Goal: Check status: Check status

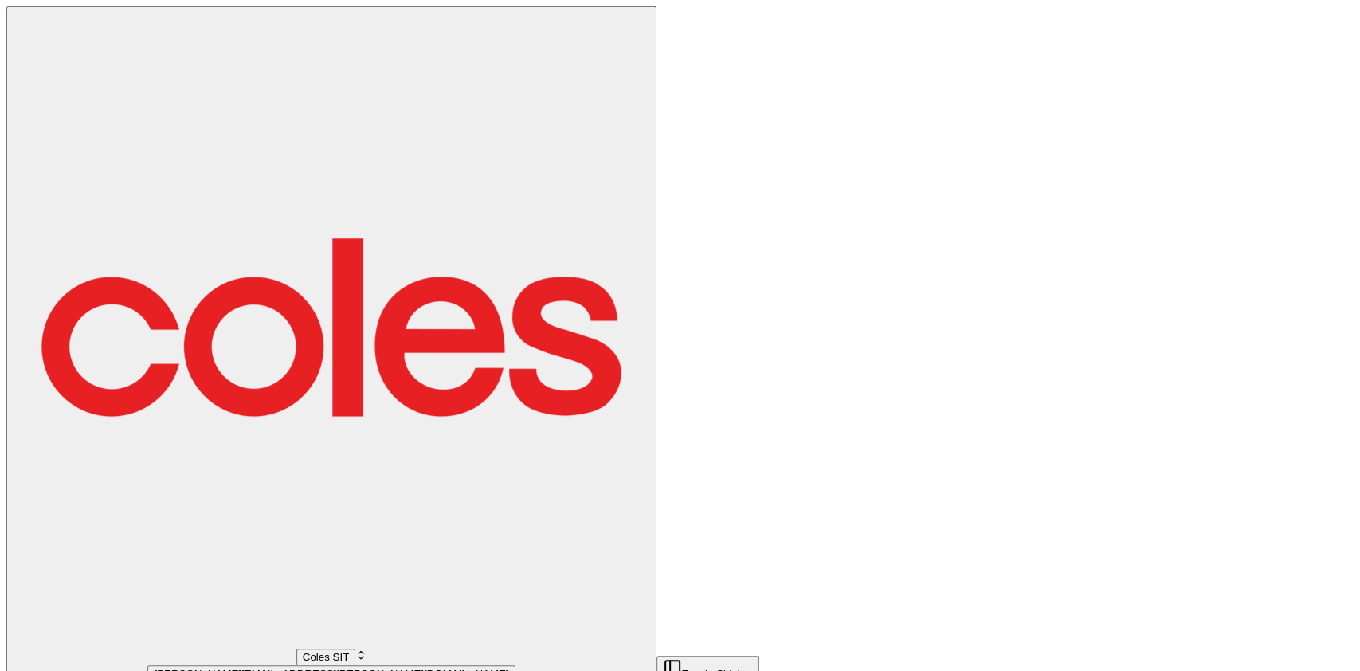
type input "vinod"
